Goal: Obtain resource: Download file/media

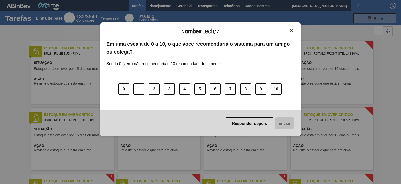
click at [293, 33] on div "Agradecemos seu feedback!" at bounding box center [200, 34] width 189 height 12
drag, startPoint x: 285, startPoint y: 28, endPoint x: 290, endPoint y: 29, distance: 5.7
click at [286, 28] on div "Agradecemos seu feedback!" at bounding box center [200, 34] width 189 height 12
click at [292, 30] on img "Fechar" at bounding box center [292, 31] width 4 height 4
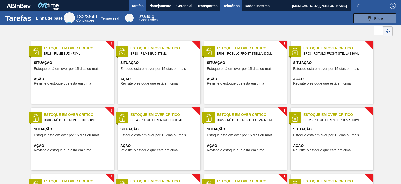
click at [238, 1] on button "Relatórios" at bounding box center [231, 5] width 22 height 11
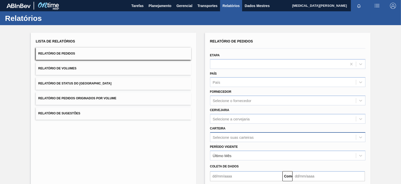
click at [252, 137] on div "Selecione suas carteiras" at bounding box center [287, 137] width 155 height 10
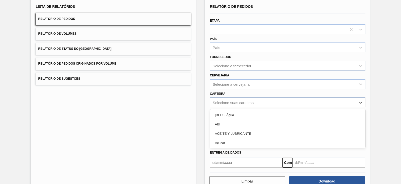
scroll to position [36, 0]
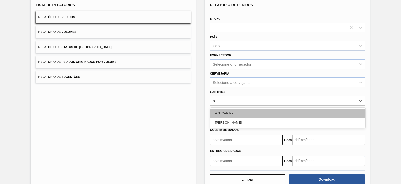
type input "pr"
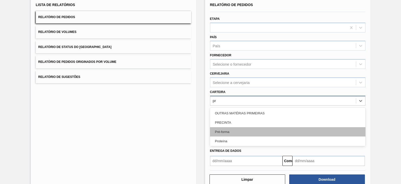
click at [236, 129] on div "Pré-forma" at bounding box center [287, 131] width 155 height 9
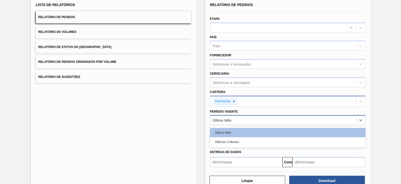
click at [236, 120] on div "Último Mês" at bounding box center [283, 119] width 146 height 7
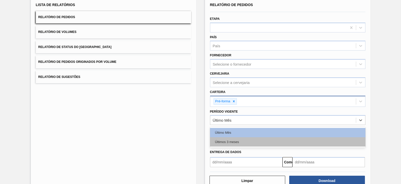
click at [230, 140] on font "Últimos 3 meses" at bounding box center [227, 142] width 24 height 4
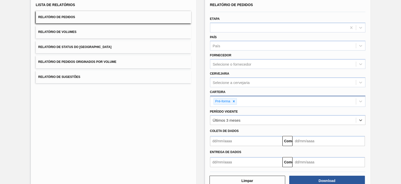
click at [230, 140] on input "text" at bounding box center [246, 141] width 72 height 10
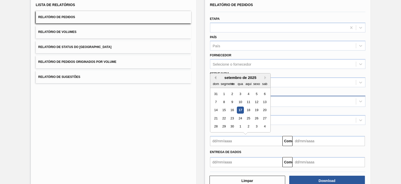
click at [214, 76] on button "Mês anterior" at bounding box center [215, 78] width 4 height 4
click at [231, 94] on div "1" at bounding box center [232, 93] width 7 height 7
type input "[DATE]"
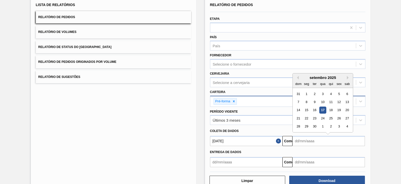
click at [308, 139] on input "text" at bounding box center [329, 141] width 72 height 10
click at [306, 117] on font "22" at bounding box center [307, 118] width 4 height 4
type input "[DATE]"
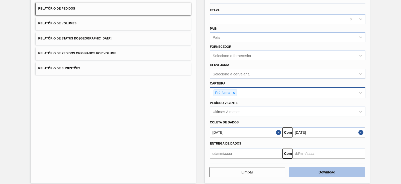
scroll to position [49, 0]
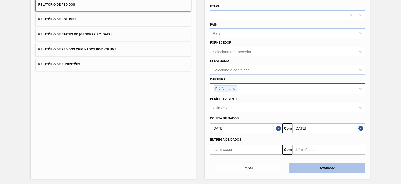
click at [321, 146] on font "Download" at bounding box center [327, 168] width 17 height 4
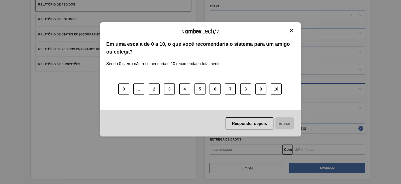
click at [292, 29] on img "Fechar" at bounding box center [292, 31] width 4 height 4
